Goal: Information Seeking & Learning: Check status

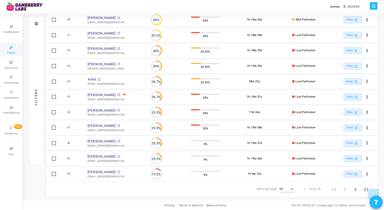
click at [289, 186] on div "50" at bounding box center [287, 187] width 15 height 9
click at [354, 189] on div at bounding box center [192, 105] width 384 height 210
click at [354, 189] on icon "Next page" at bounding box center [355, 189] width 7 height 7
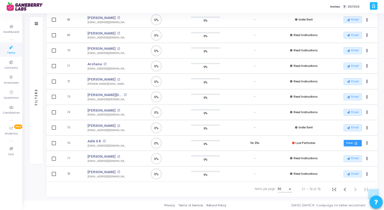
click at [356, 142] on mat-icon "open_in_new" at bounding box center [356, 143] width 4 height 4
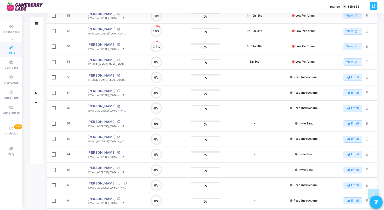
scroll to position [327, 0]
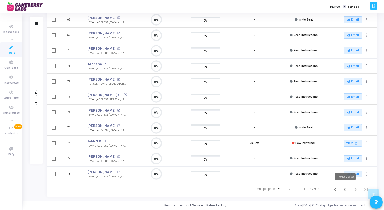
click at [344, 190] on icon "Previous page" at bounding box center [344, 189] width 7 height 7
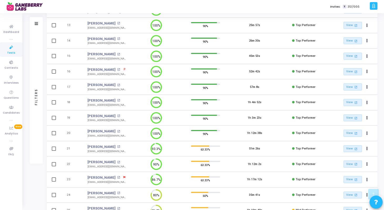
scroll to position [666, 0]
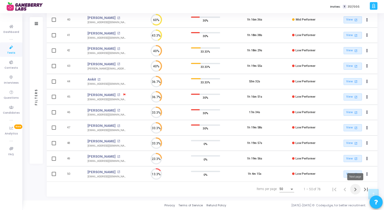
click at [355, 188] on icon "Next page" at bounding box center [355, 189] width 7 height 7
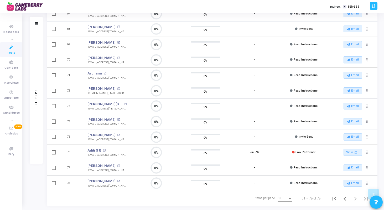
scroll to position [327, 0]
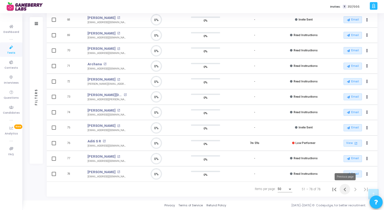
click at [346, 191] on icon "Previous page" at bounding box center [344, 189] width 7 height 7
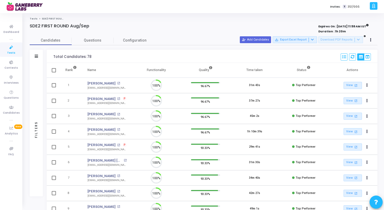
scroll to position [11, 13]
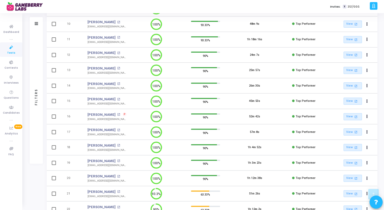
click at [249, 146] on div "1h 4m 52s" at bounding box center [255, 147] width 14 height 4
click at [214, 145] on div at bounding box center [205, 144] width 29 height 1
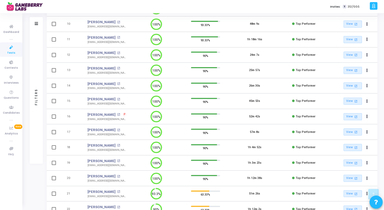
click at [214, 145] on div at bounding box center [205, 144] width 29 height 1
click at [345, 149] on link "View open_in_new" at bounding box center [353, 147] width 18 height 7
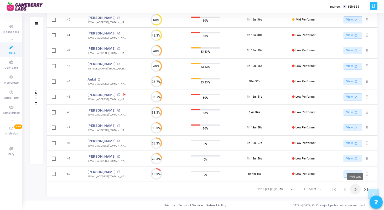
click at [357, 187] on icon "Next page" at bounding box center [355, 189] width 7 height 7
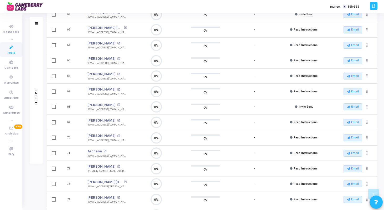
scroll to position [2, 2]
